Goal: Task Accomplishment & Management: Manage account settings

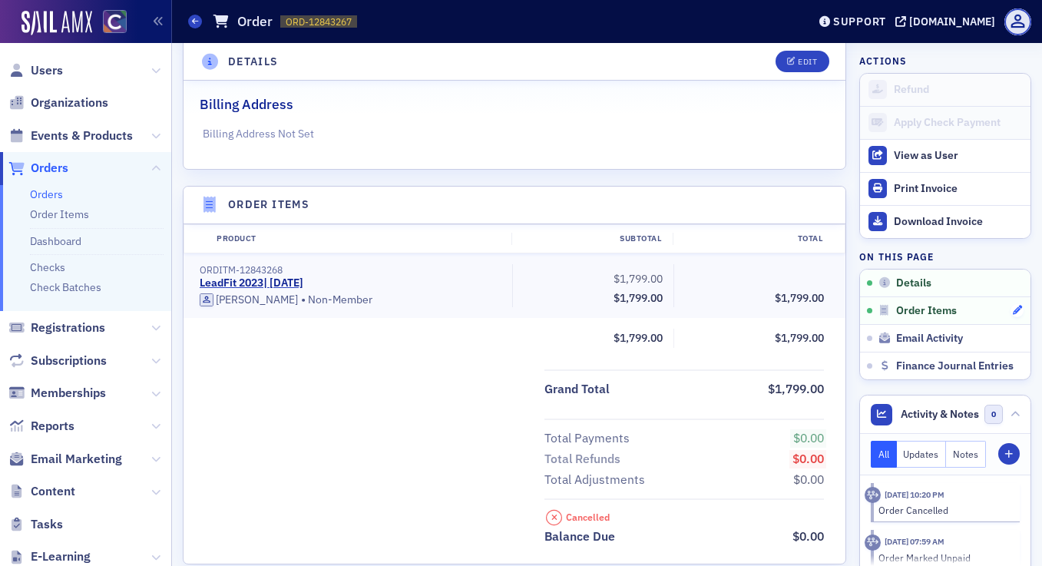
scroll to position [370, 0]
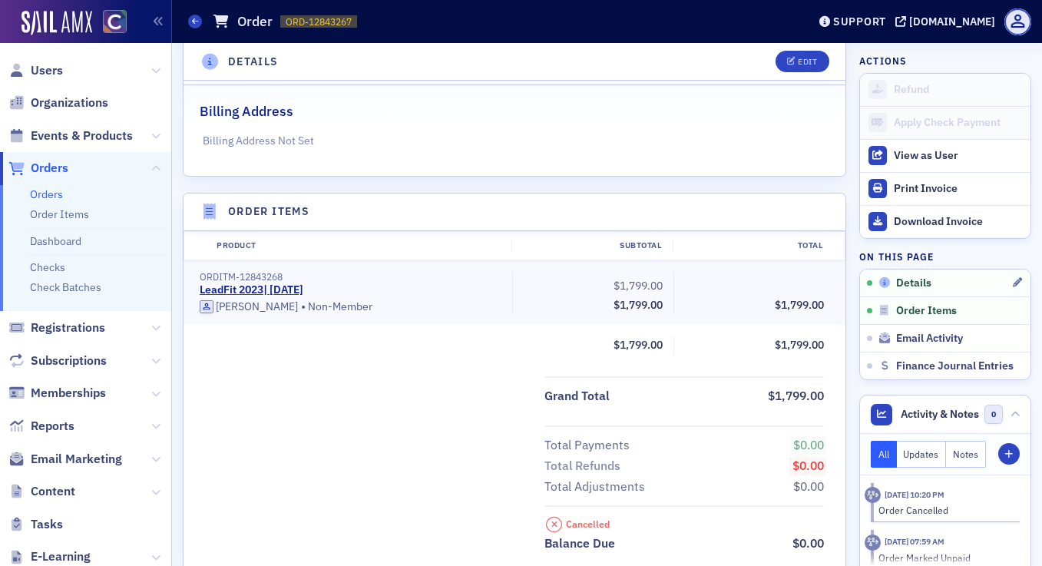
click at [903, 283] on span "Details" at bounding box center [913, 284] width 35 height 14
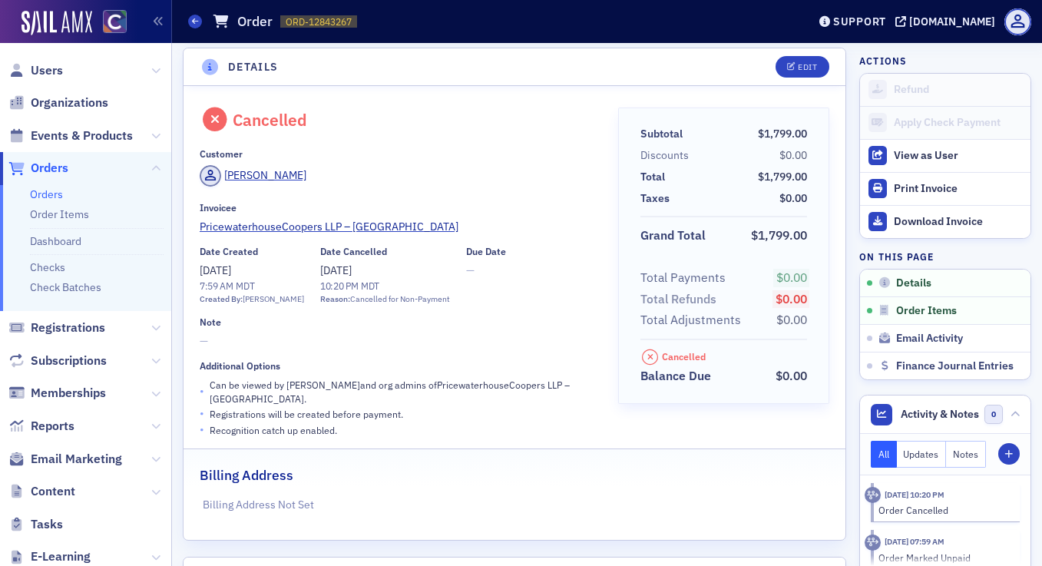
scroll to position [3, 0]
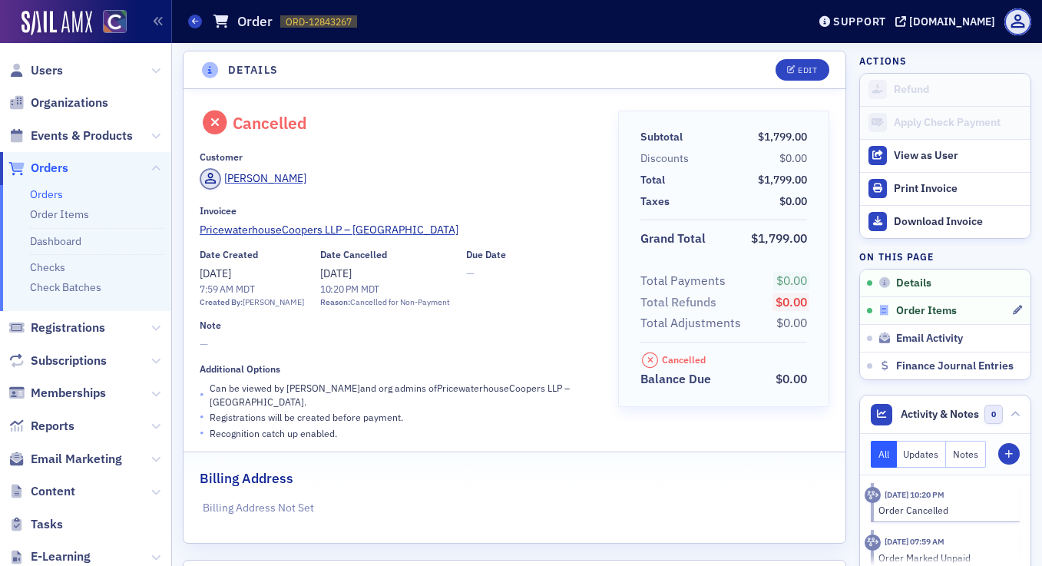
click at [935, 313] on span "Order Items" at bounding box center [926, 311] width 61 height 14
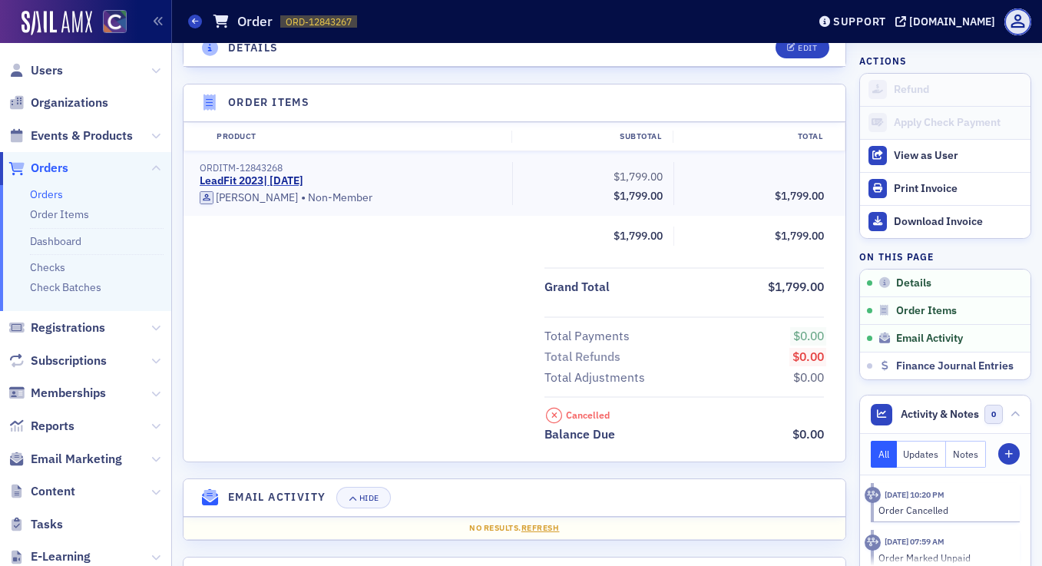
scroll to position [524, 0]
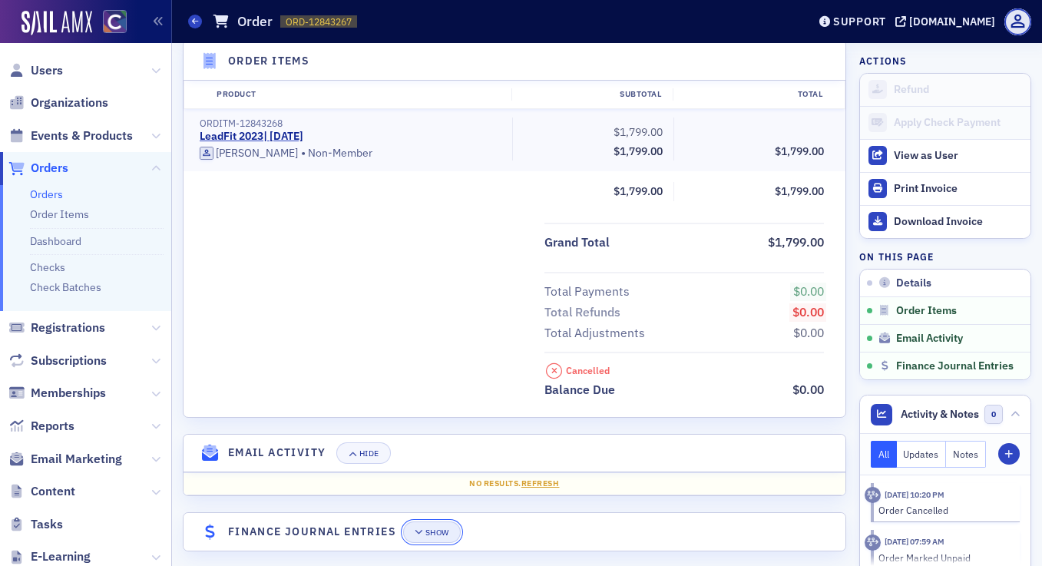
drag, startPoint x: 432, startPoint y: 520, endPoint x: 459, endPoint y: 511, distance: 28.4
click at [431, 528] on div "Show" at bounding box center [438, 532] width 24 height 8
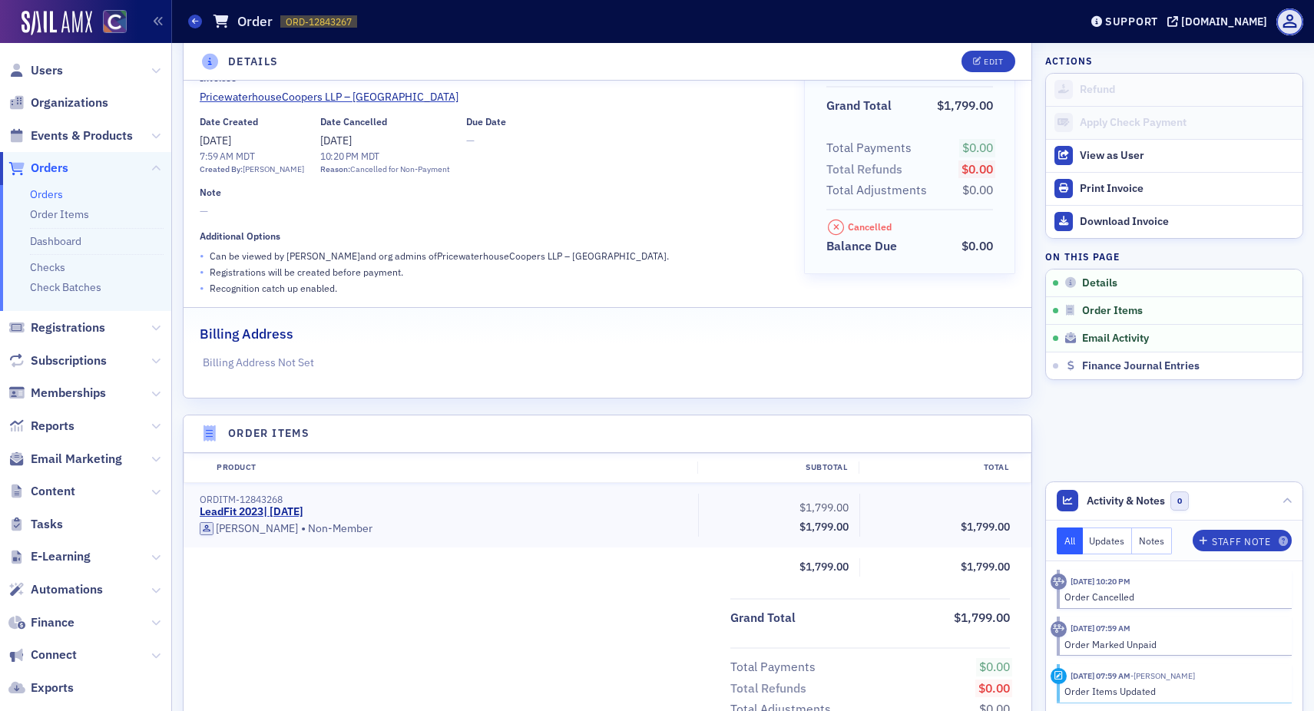
scroll to position [0, 0]
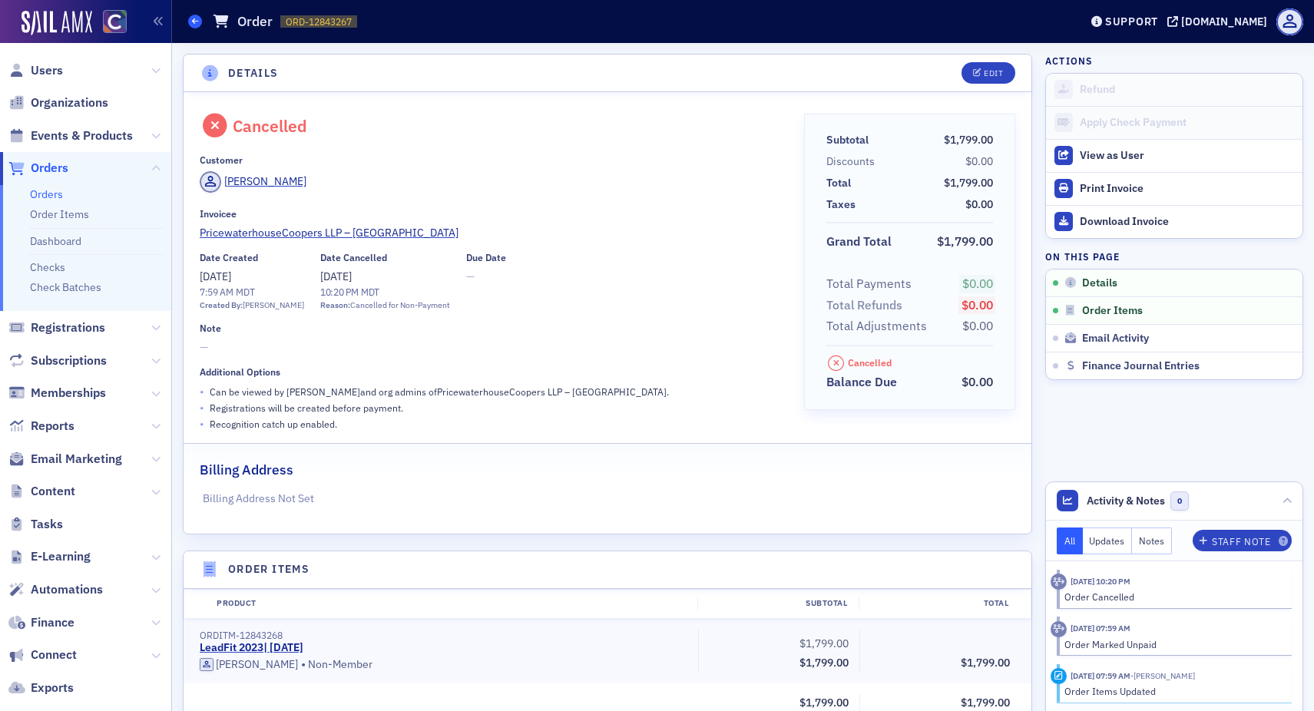
click at [194, 21] on icon at bounding box center [195, 21] width 6 height 7
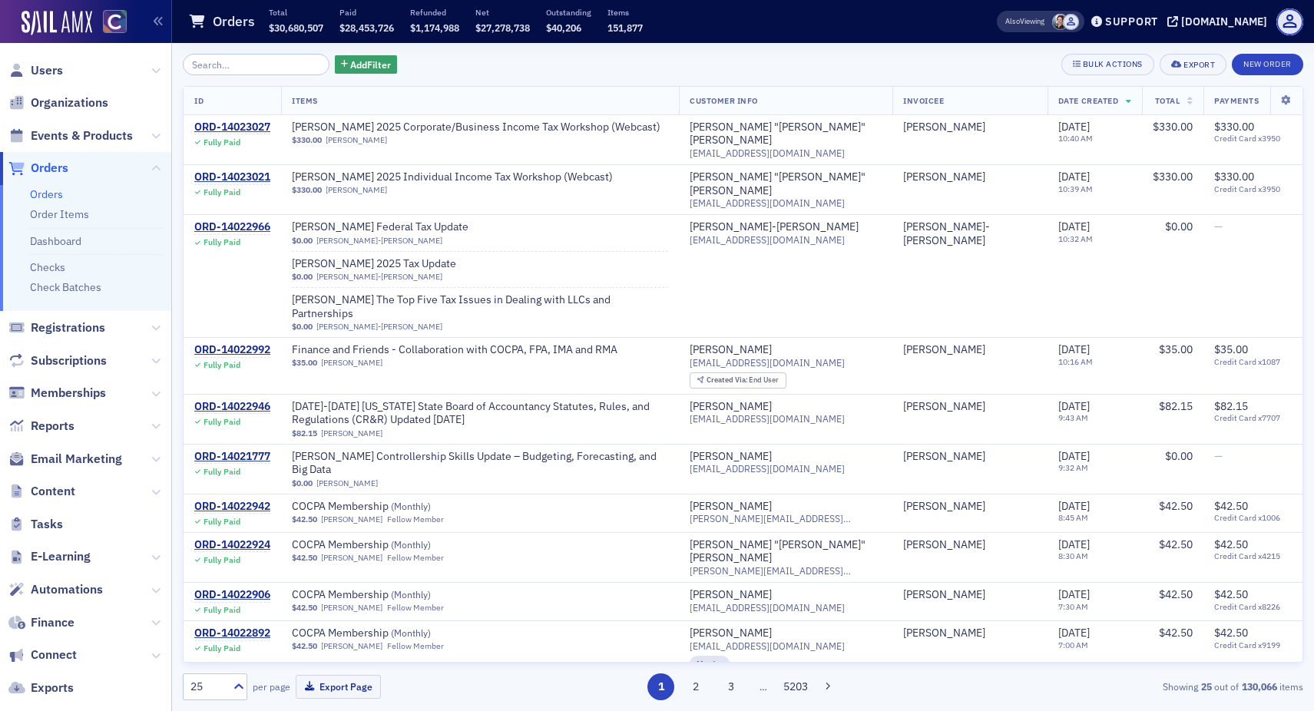
click at [239, 70] on input "search" at bounding box center [256, 65] width 147 height 22
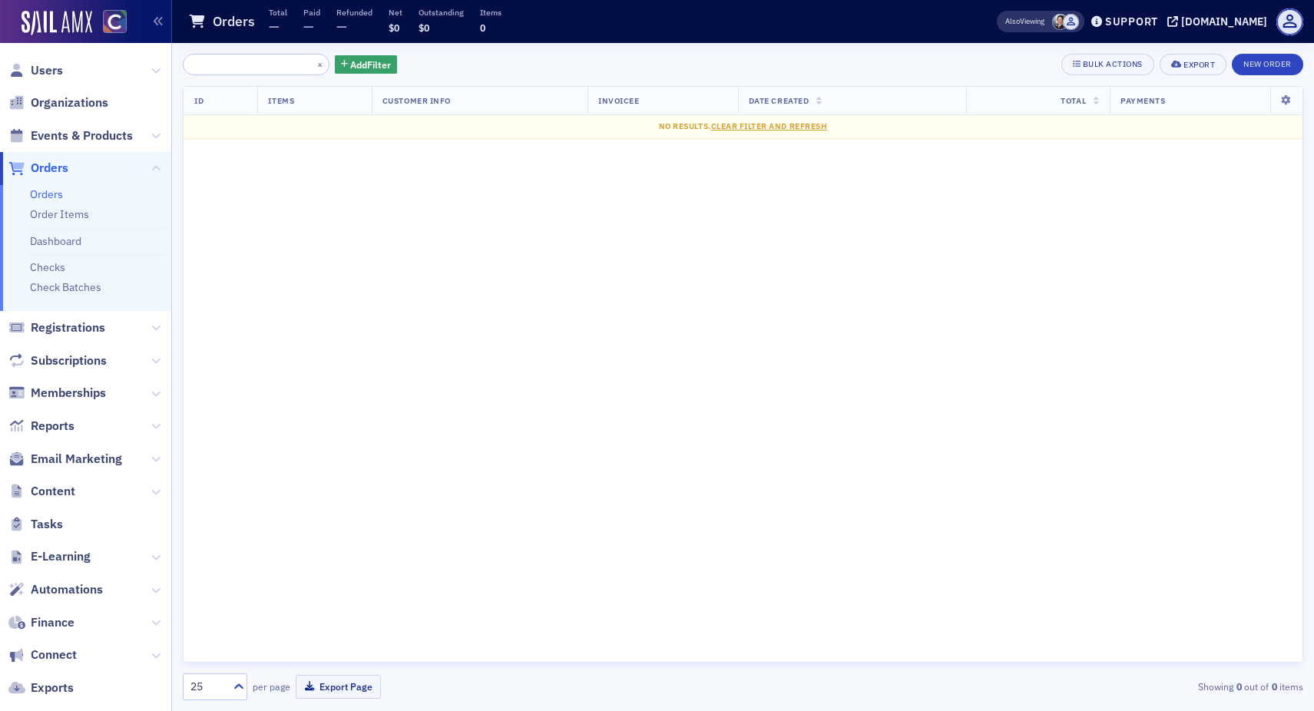
type input "Payment FENTRY-14020813 FLINE-14020814 ORD-14018601 ORDITM-14018602 USR-12843266"
click at [226, 22] on h1 "Orders" at bounding box center [234, 21] width 42 height 18
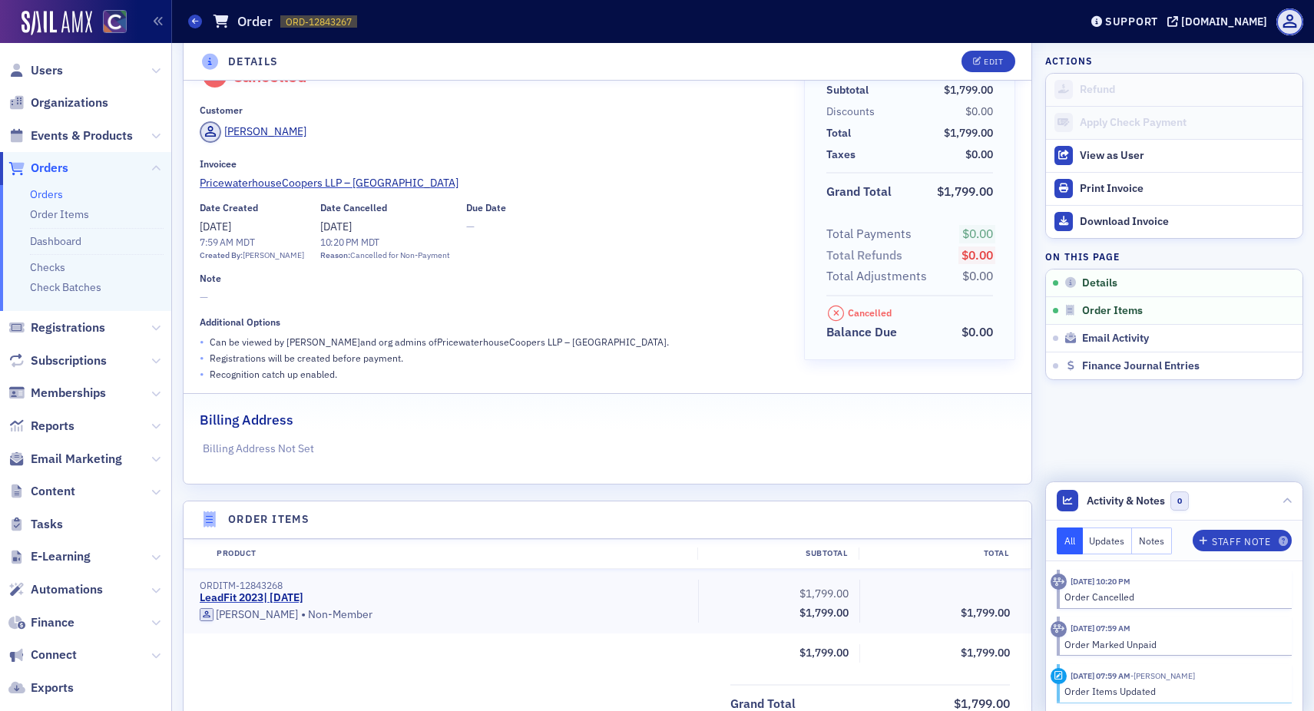
scroll to position [45, 0]
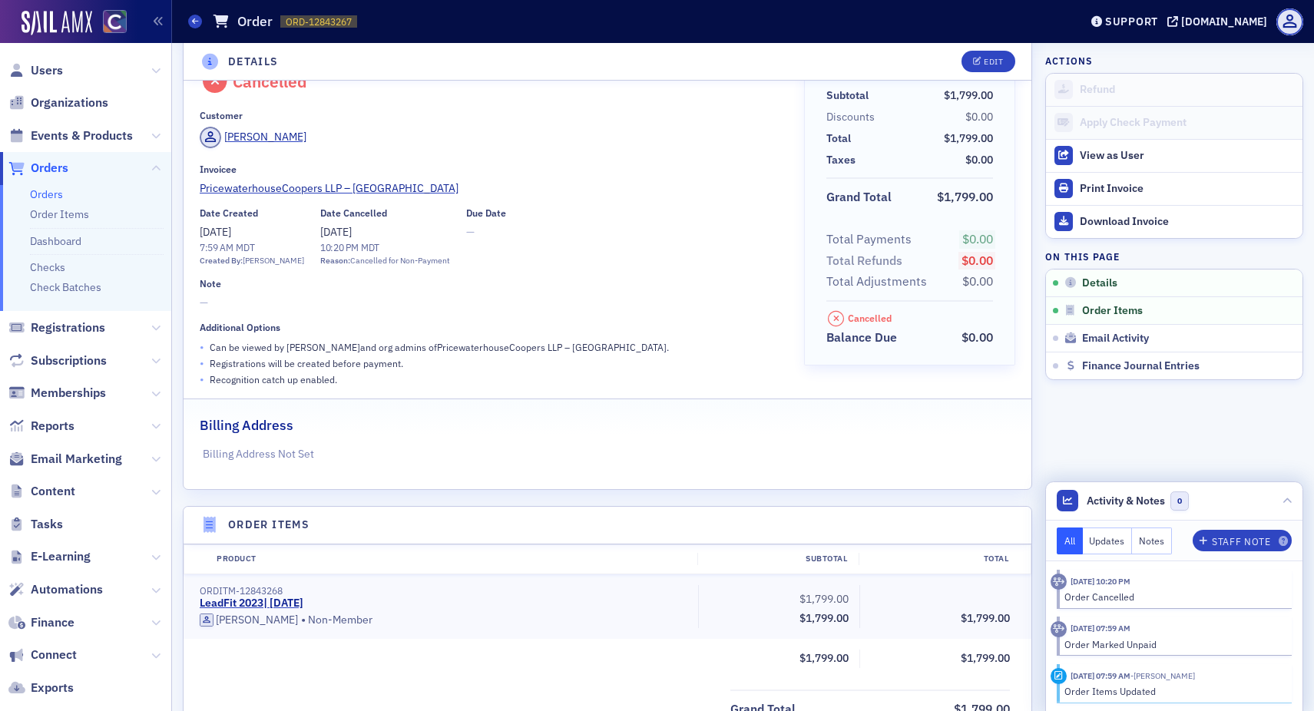
click at [1042, 540] on button "Updates" at bounding box center [1108, 541] width 50 height 27
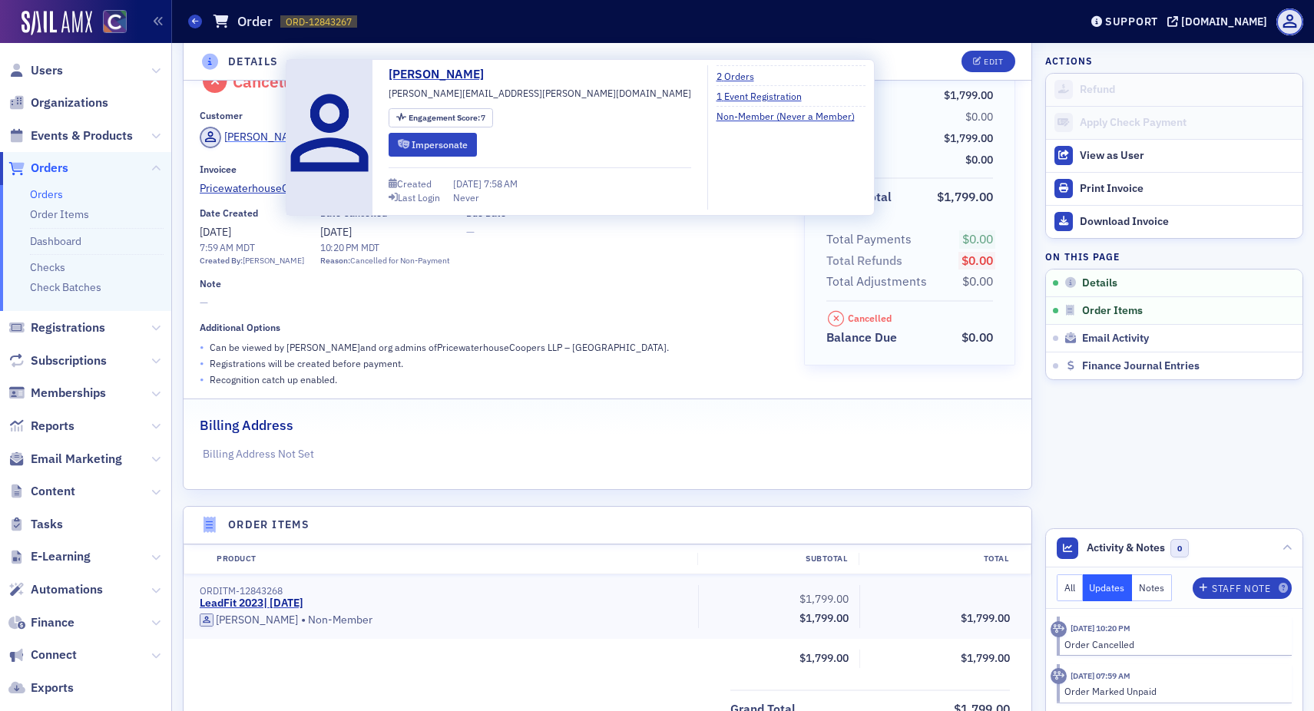
click at [273, 137] on div "Emily Ludtke" at bounding box center [265, 137] width 82 height 16
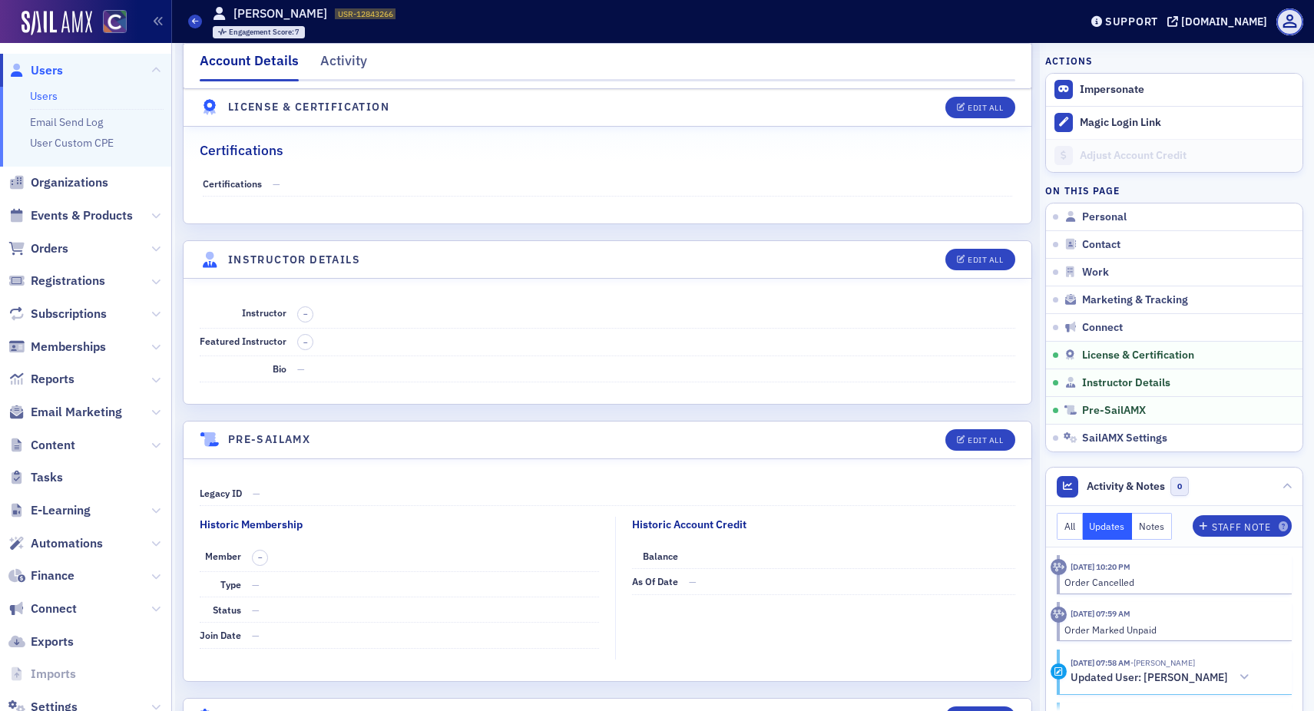
scroll to position [2768, 0]
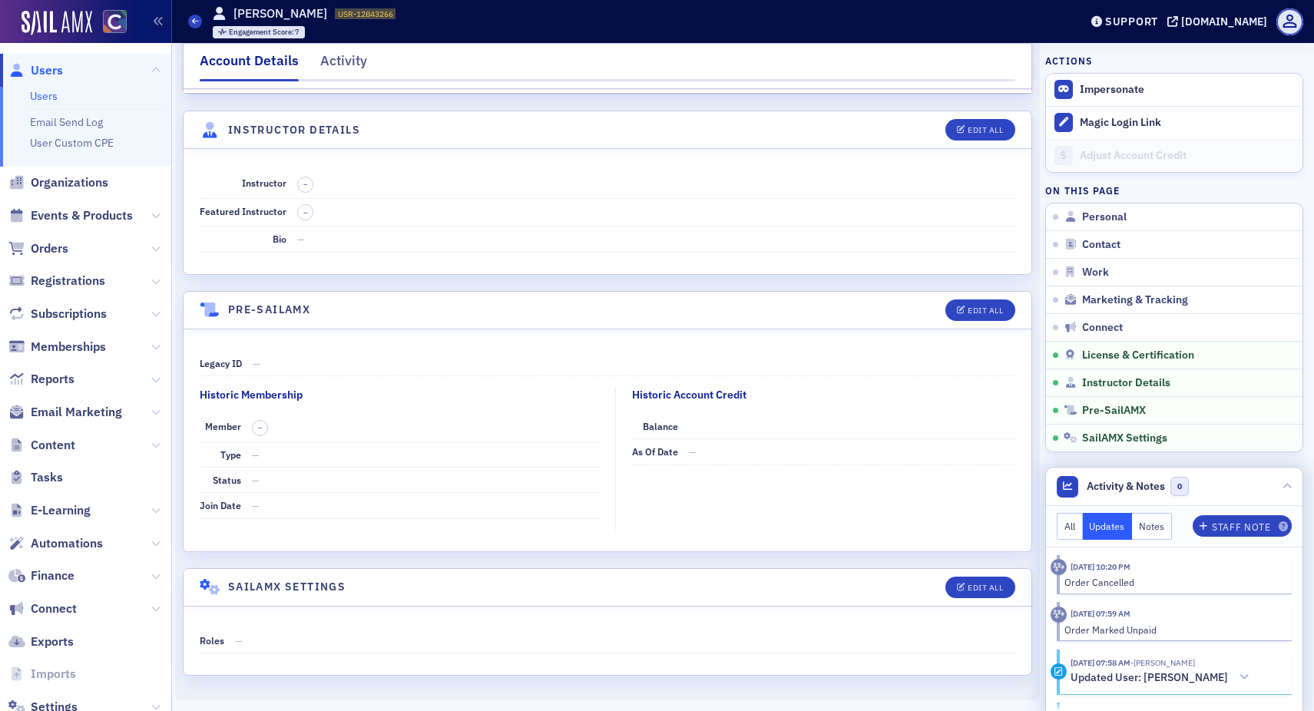
click at [1042, 528] on button "Notes" at bounding box center [1152, 526] width 40 height 27
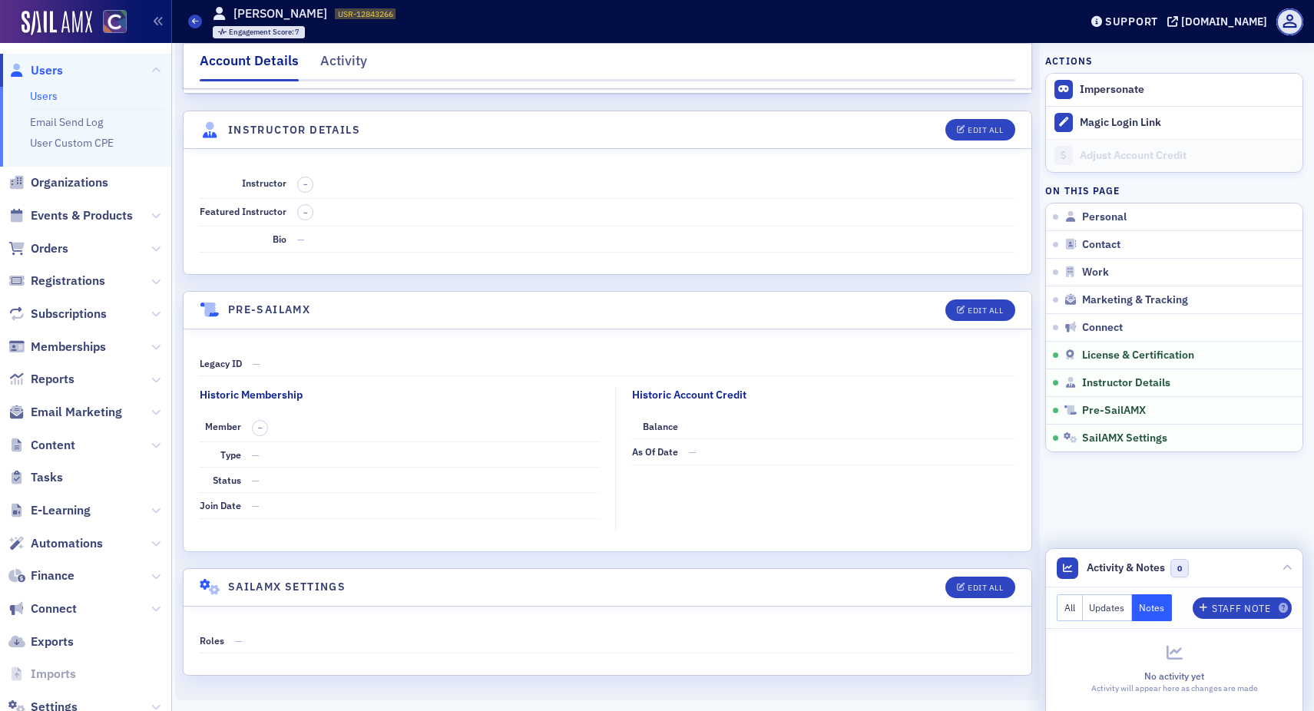
click at [1042, 565] on button "All" at bounding box center [1070, 608] width 26 height 27
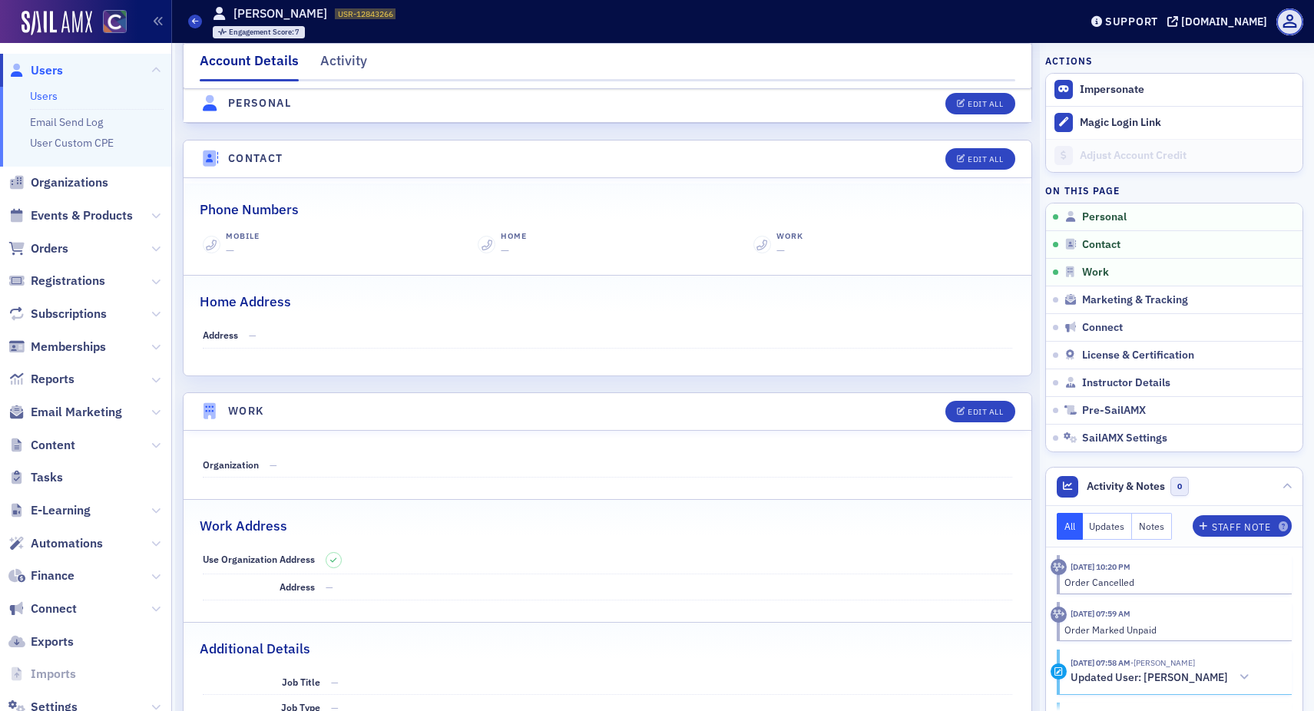
scroll to position [0, 0]
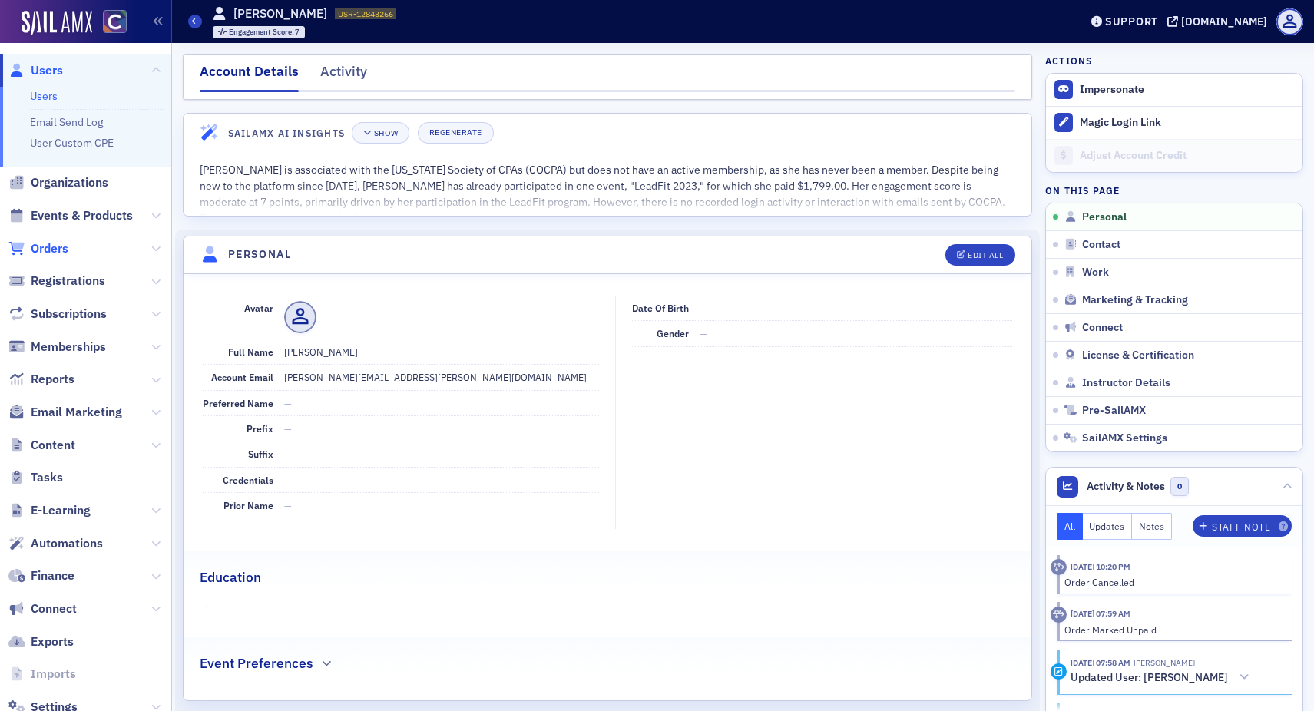
click at [43, 246] on span "Orders" at bounding box center [50, 248] width 38 height 17
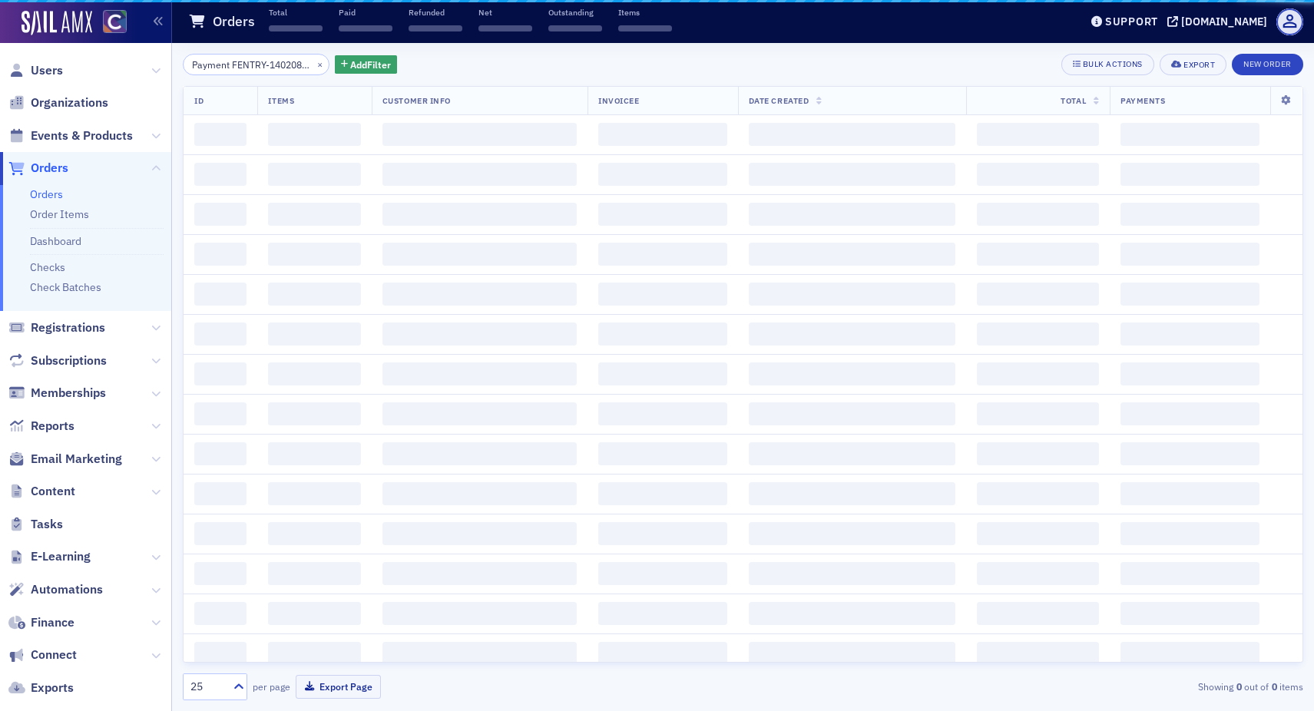
scroll to position [0, 323]
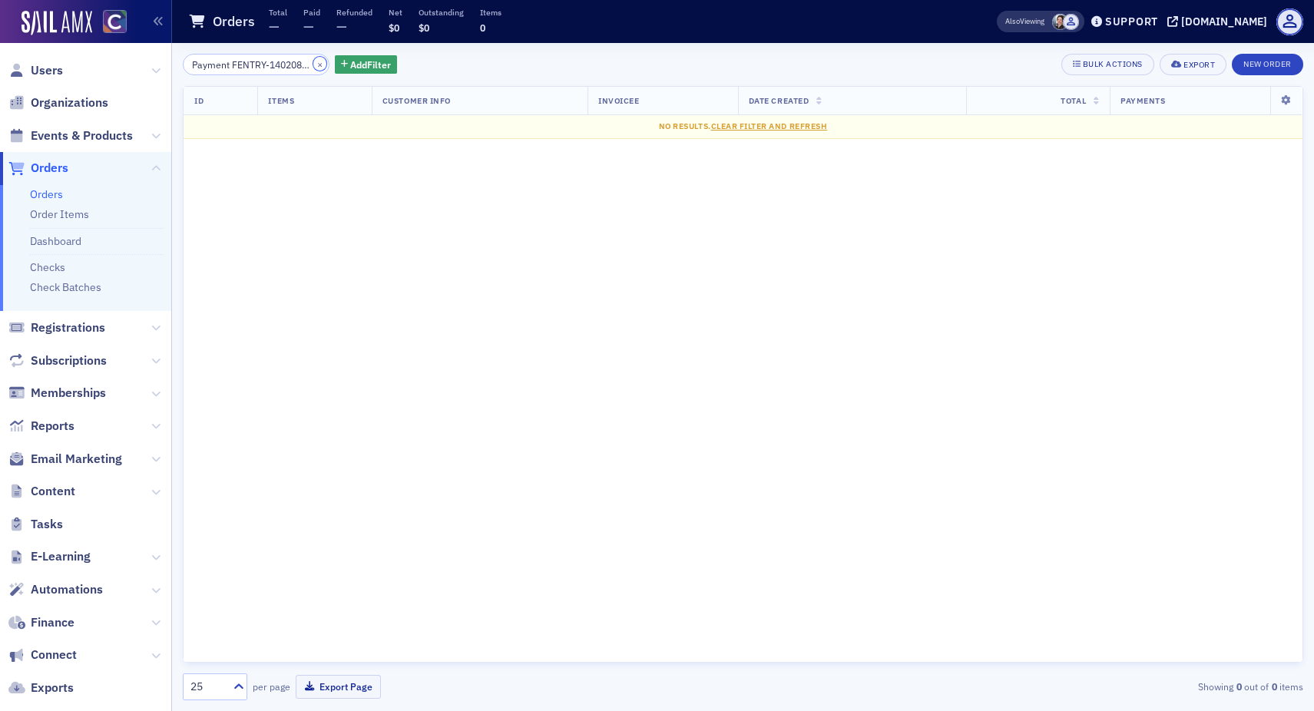
drag, startPoint x: 300, startPoint y: 64, endPoint x: 257, endPoint y: 65, distance: 42.3
click at [313, 64] on button "×" at bounding box center [320, 64] width 14 height 14
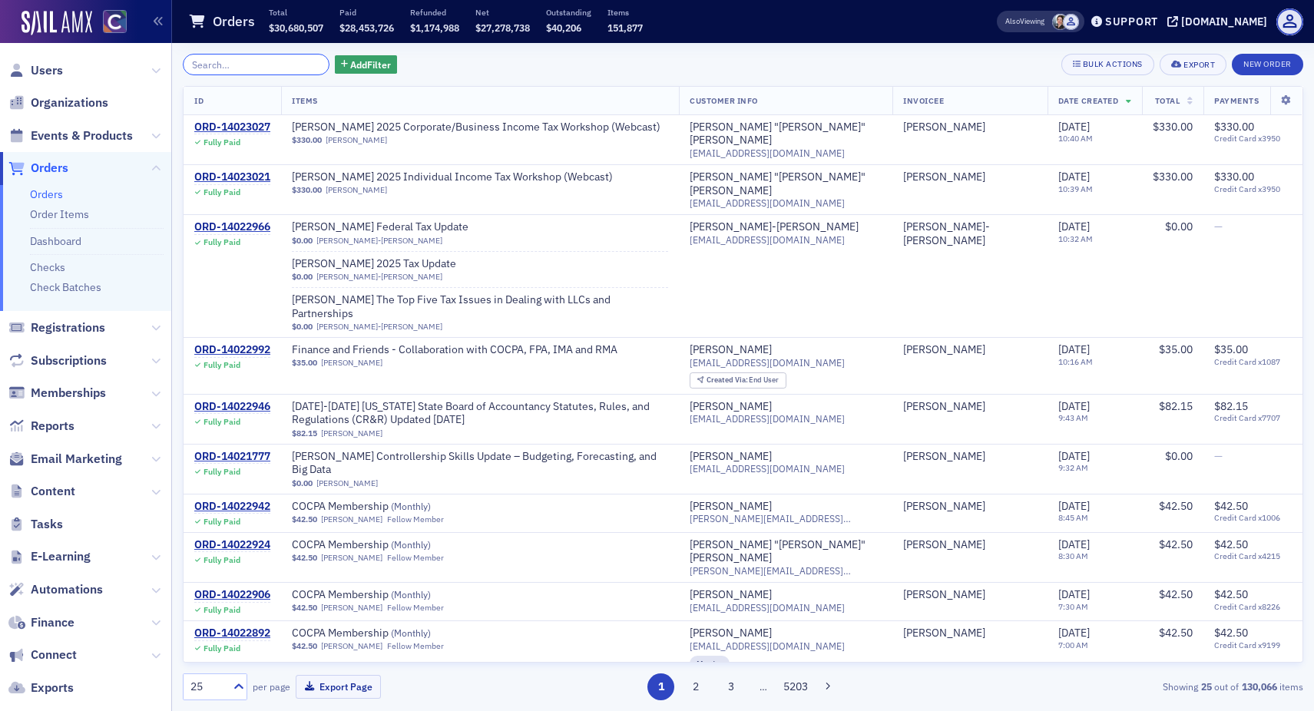
click at [211, 65] on input "search" at bounding box center [256, 65] width 147 height 22
paste input "ORD-12843195"
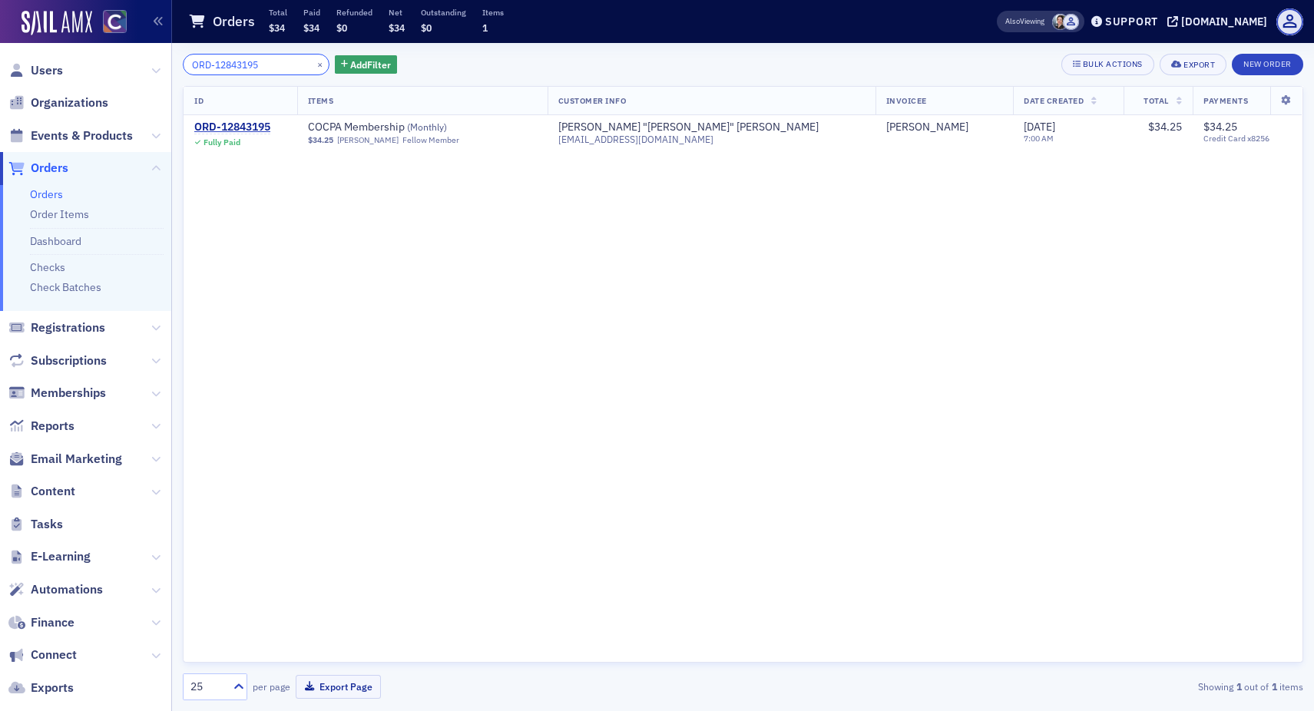
type input "ORD-12843195"
click at [313, 66] on button "×" at bounding box center [320, 64] width 14 height 14
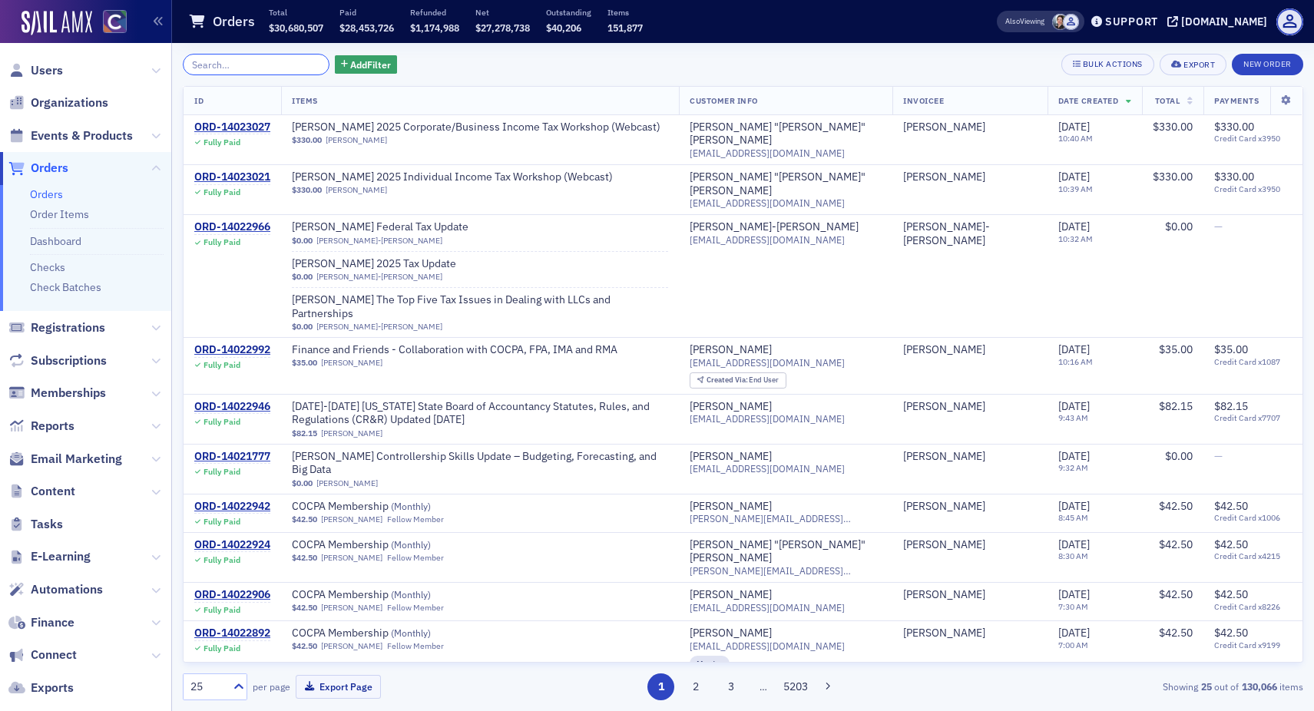
paste input "ORD-14018601"
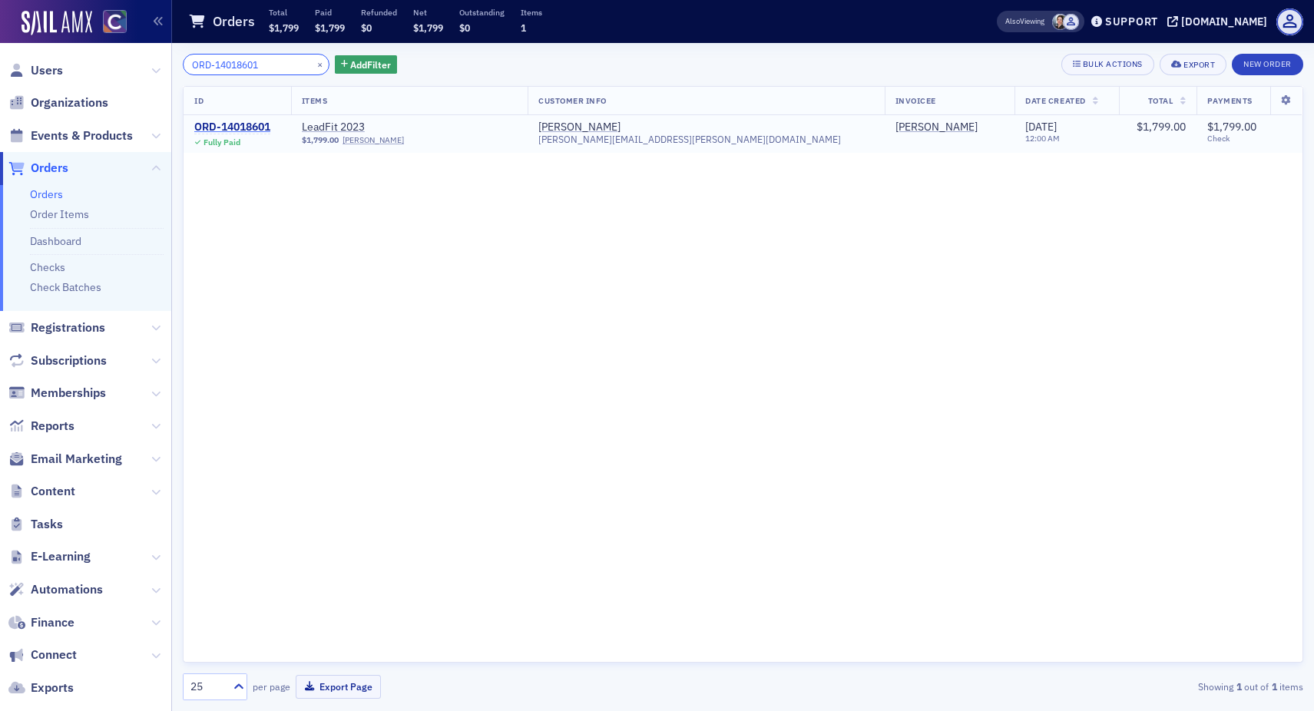
type input "ORD-14018601"
click at [249, 124] on div "ORD-14018601" at bounding box center [232, 128] width 76 height 14
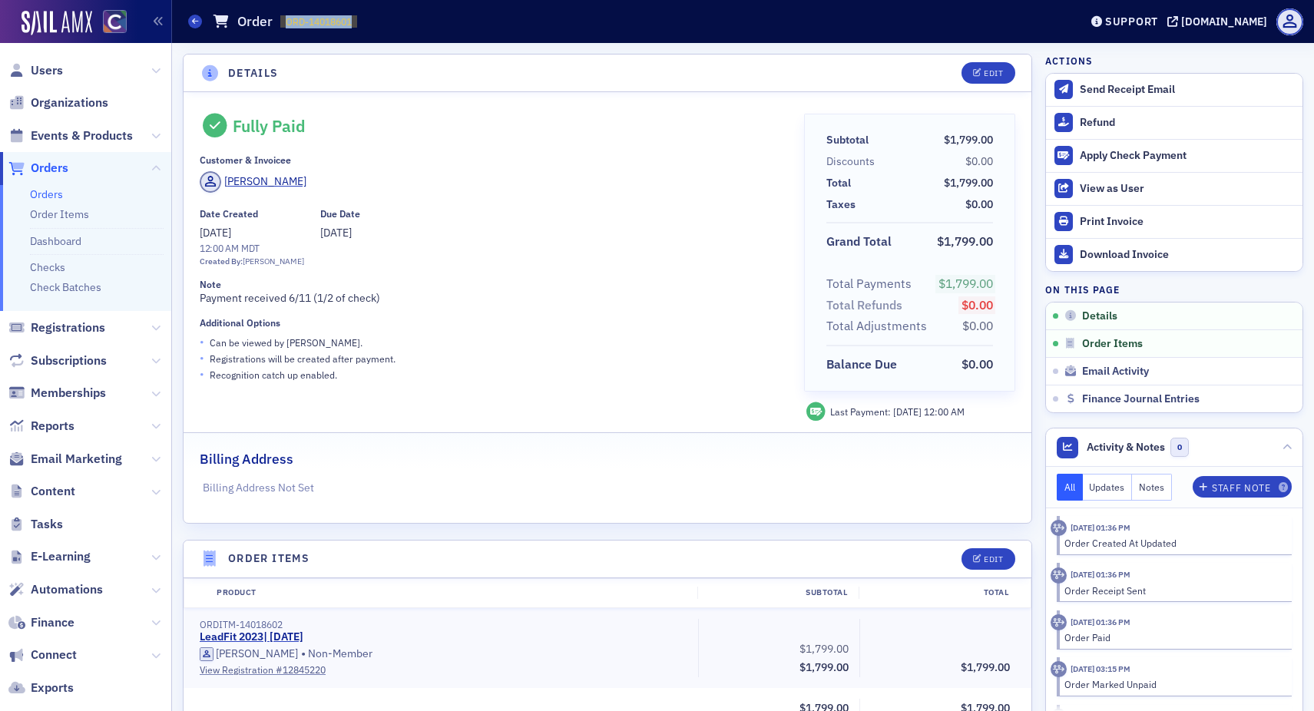
drag, startPoint x: 286, startPoint y: 21, endPoint x: 348, endPoint y: 22, distance: 62.2
click at [359, 23] on div "Orders Order ORD-14018601 14018601" at bounding box center [622, 21] width 868 height 29
copy span "ORD-14018601"
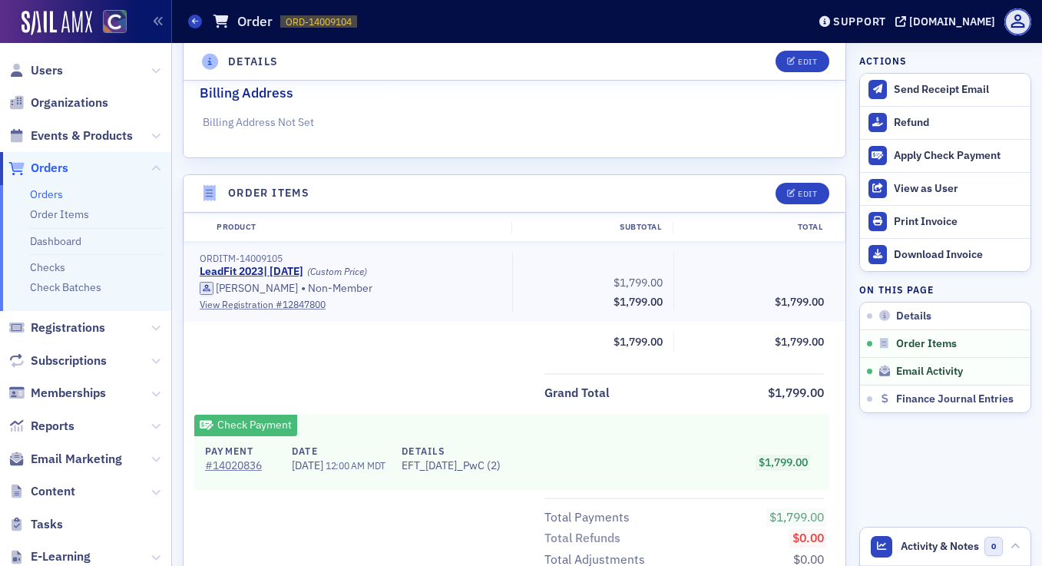
scroll to position [759, 0]
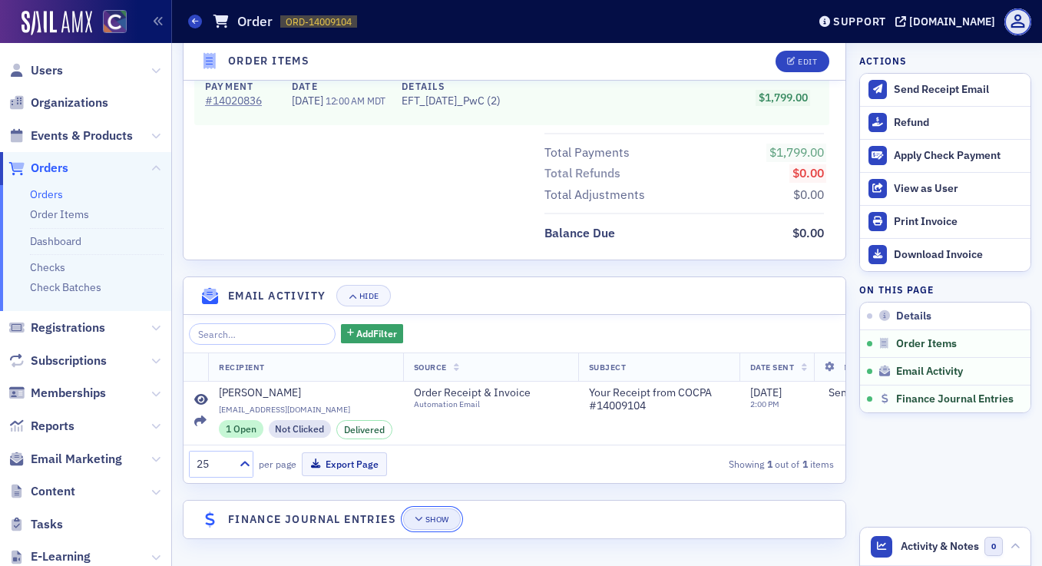
click at [426, 520] on div "Show" at bounding box center [438, 519] width 24 height 8
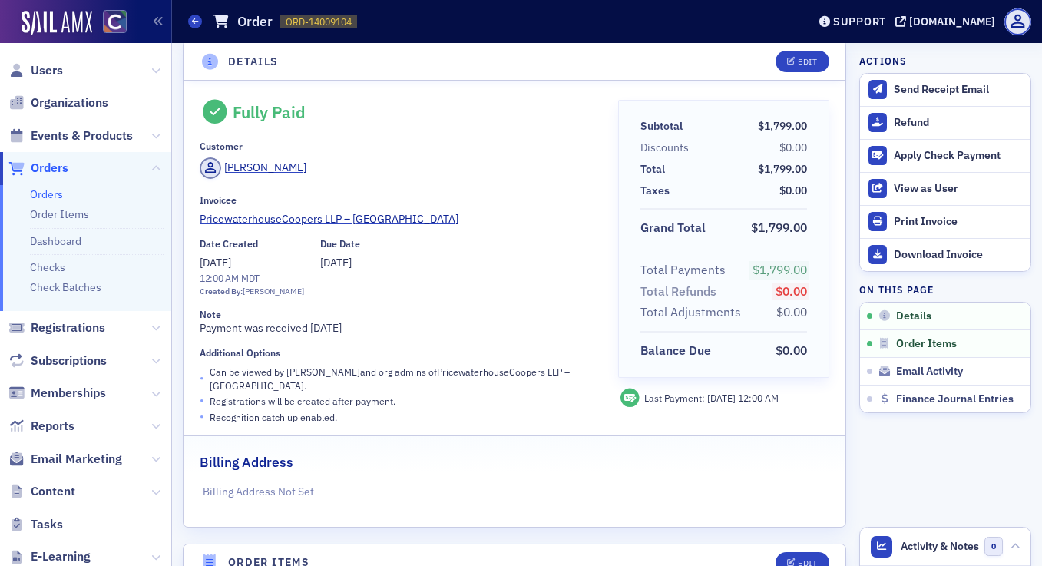
scroll to position [0, 0]
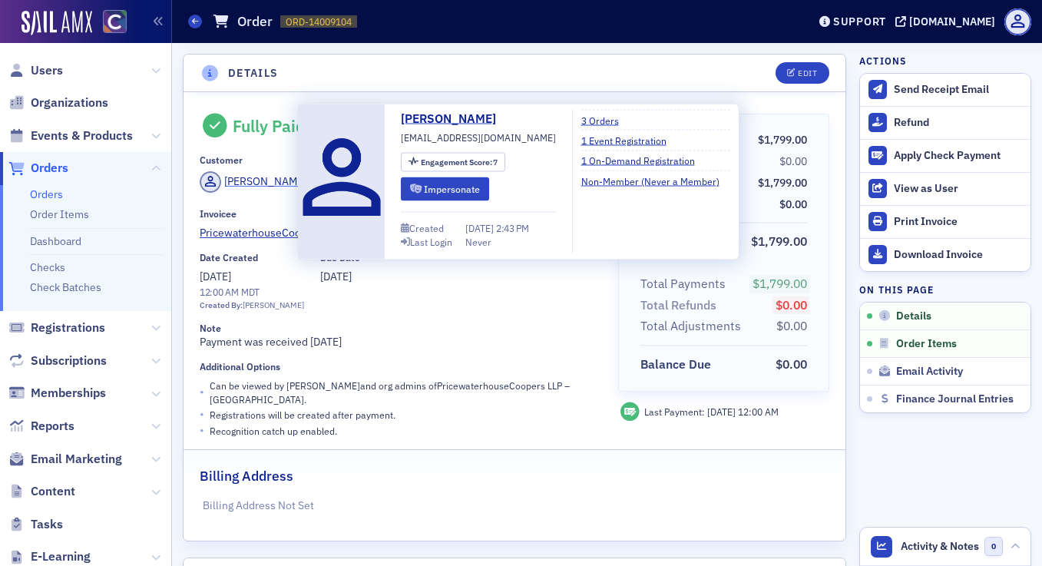
click at [240, 182] on div "Grant Van Dyke" at bounding box center [265, 182] width 82 height 16
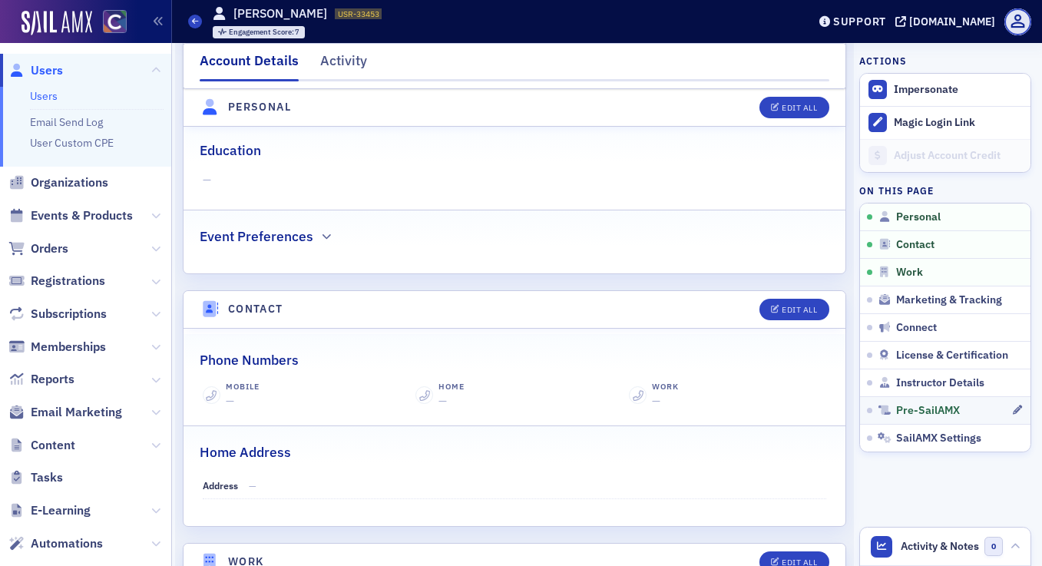
scroll to position [474, 0]
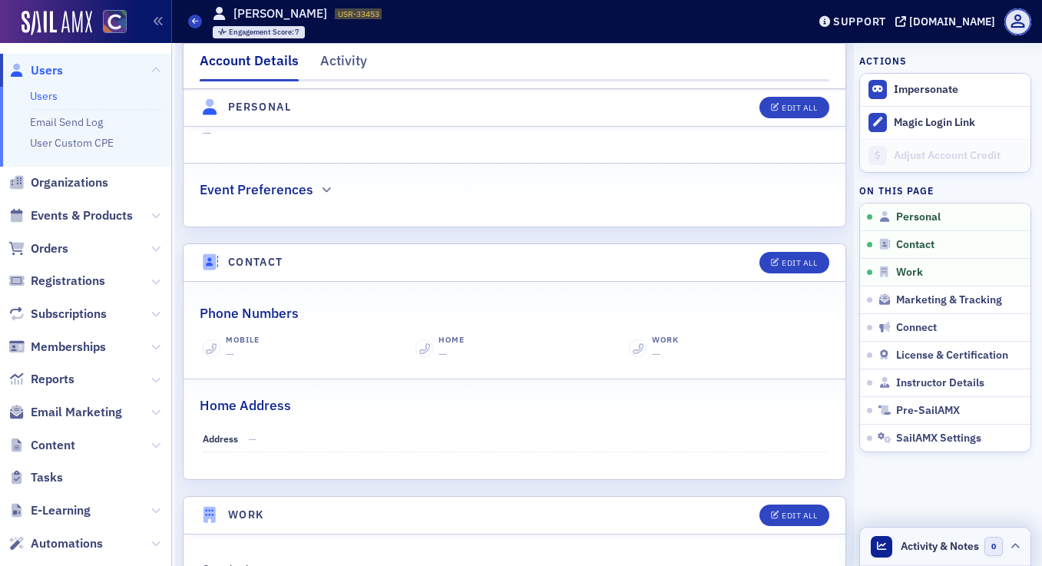
click at [906, 541] on span "Activity & Notes" at bounding box center [940, 546] width 78 height 16
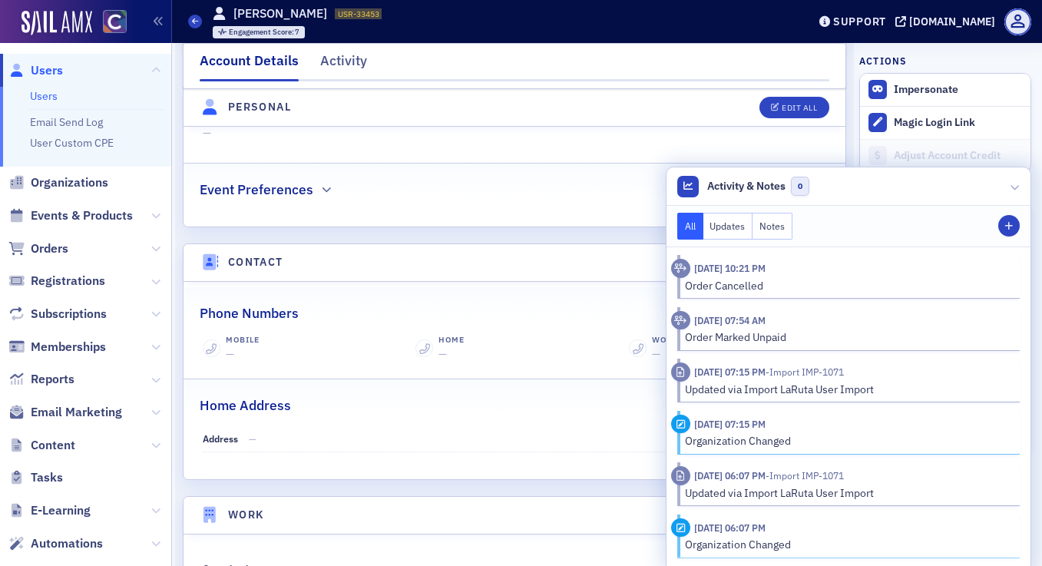
click at [571, 220] on div "Avatar Full Name Grant Van Dyke Account Email grantvandyke23@gmail.com Preferre…" at bounding box center [515, 13] width 662 height 426
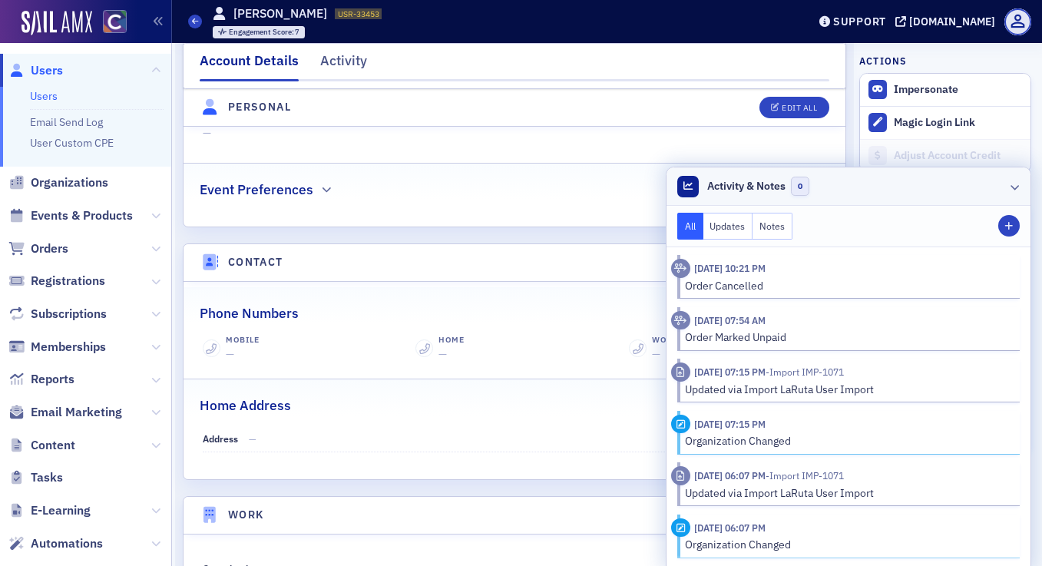
click at [1011, 180] on div at bounding box center [1015, 186] width 9 height 16
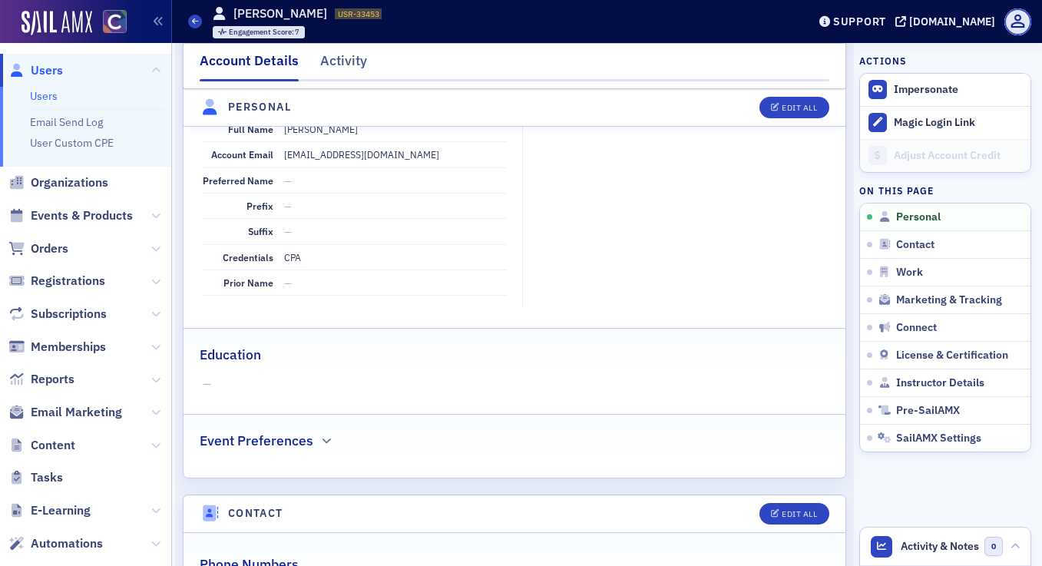
scroll to position [0, 0]
